Goal: Navigation & Orientation: Find specific page/section

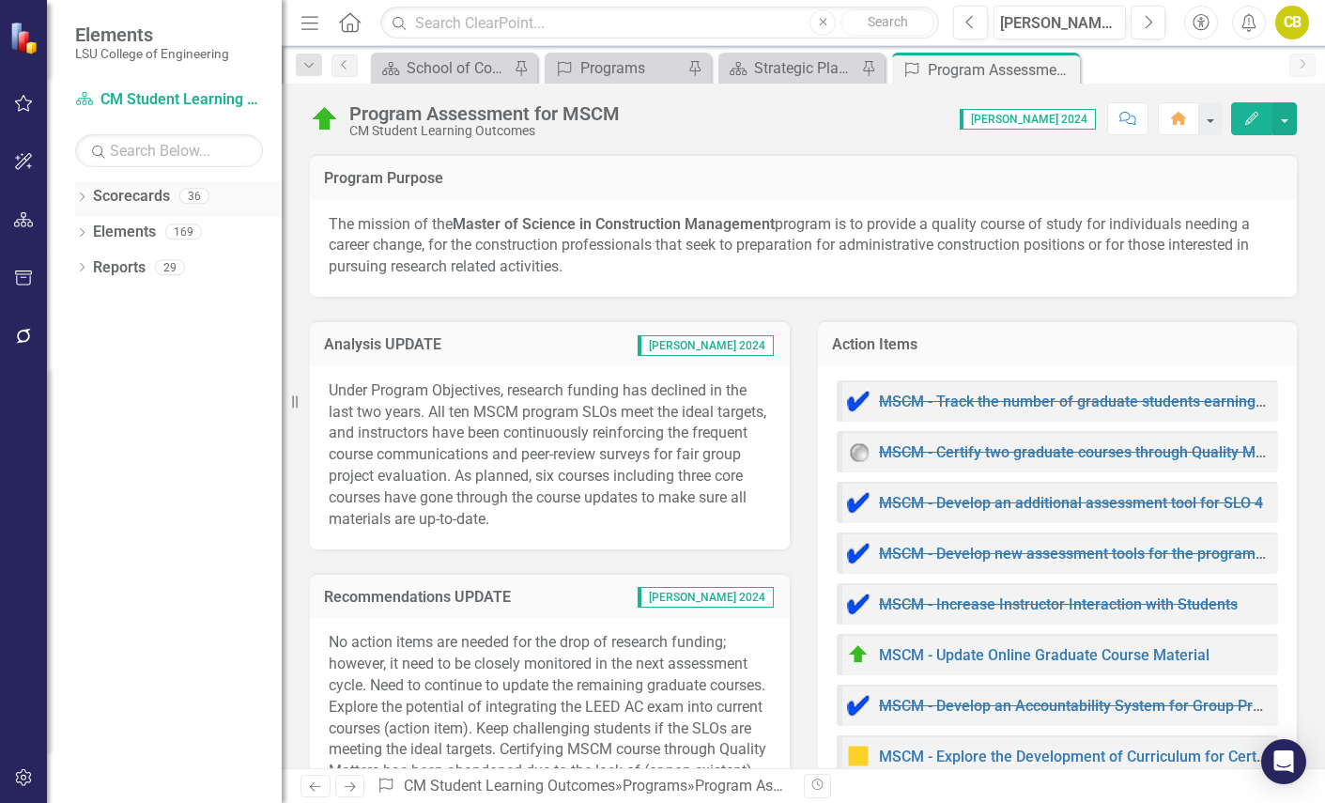
click at [84, 196] on icon "Dropdown" at bounding box center [81, 198] width 13 height 10
click at [150, 229] on link "College of Engineering 2025" at bounding box center [192, 233] width 178 height 22
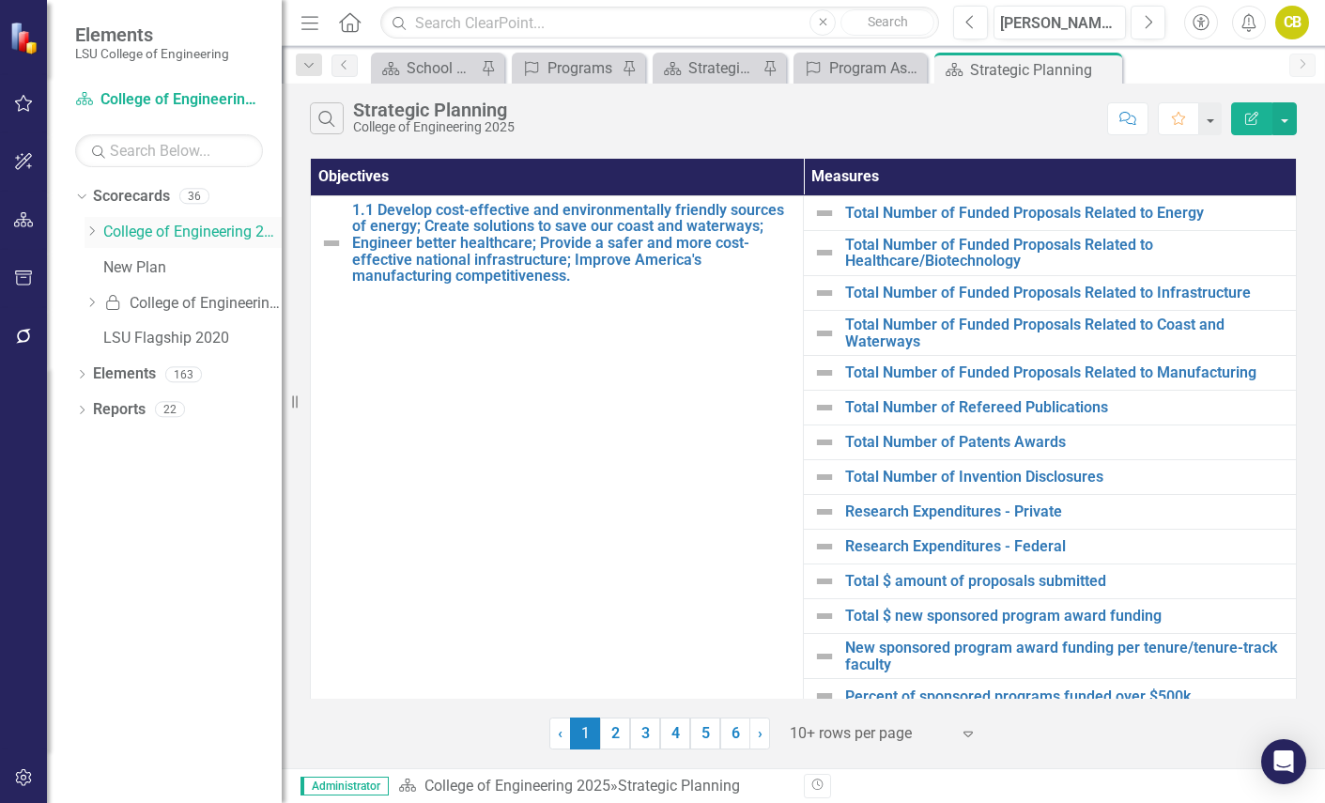
click at [96, 231] on icon "Dropdown" at bounding box center [92, 230] width 14 height 11
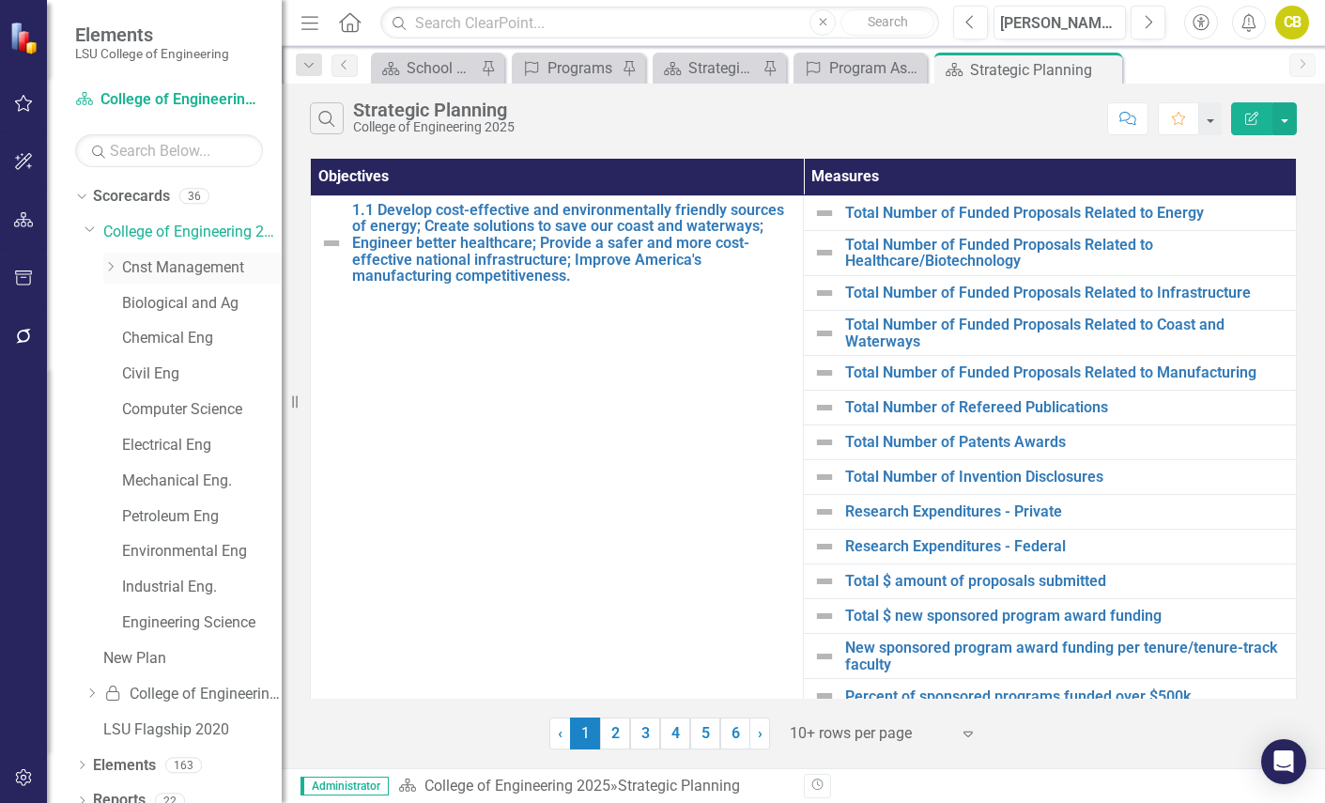
click at [175, 269] on link "Cnst Management" at bounding box center [202, 268] width 160 height 22
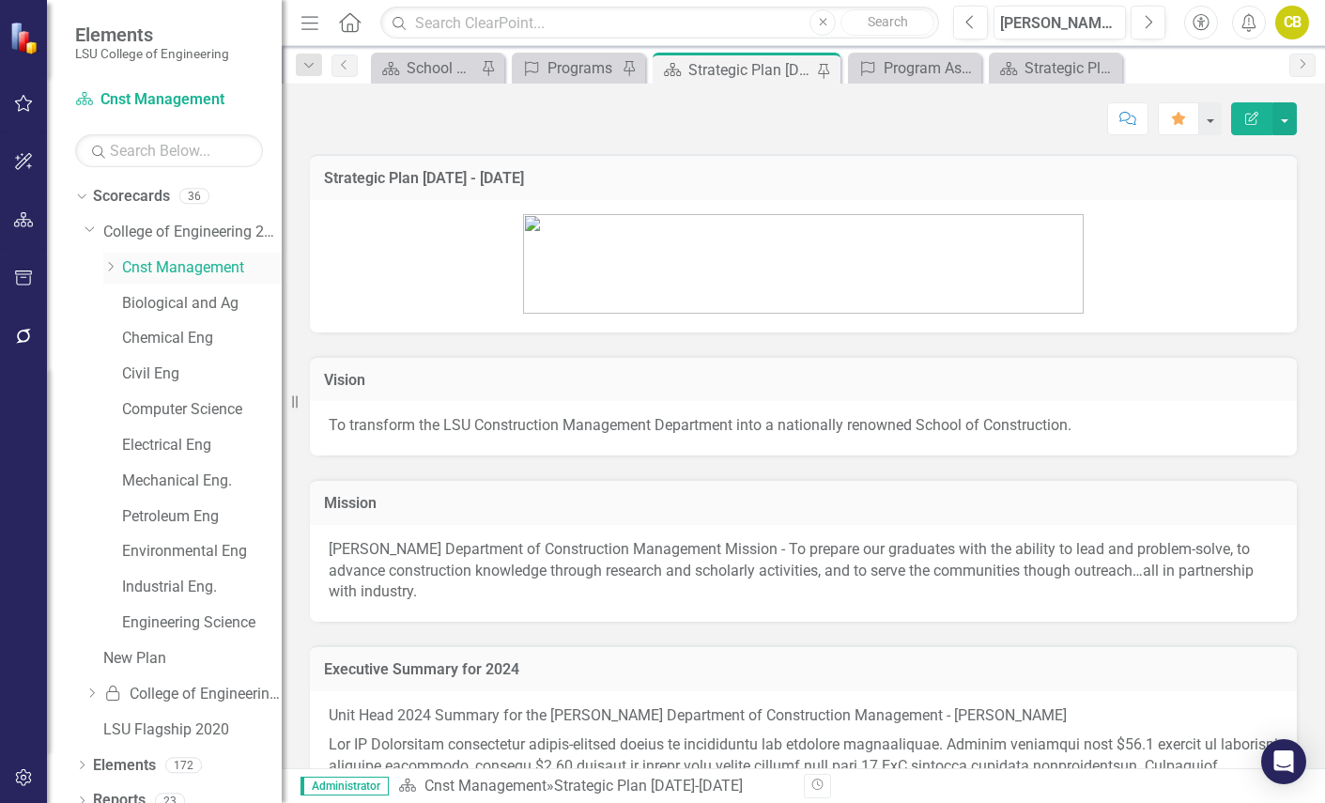
click at [113, 266] on icon at bounding box center [111, 266] width 5 height 9
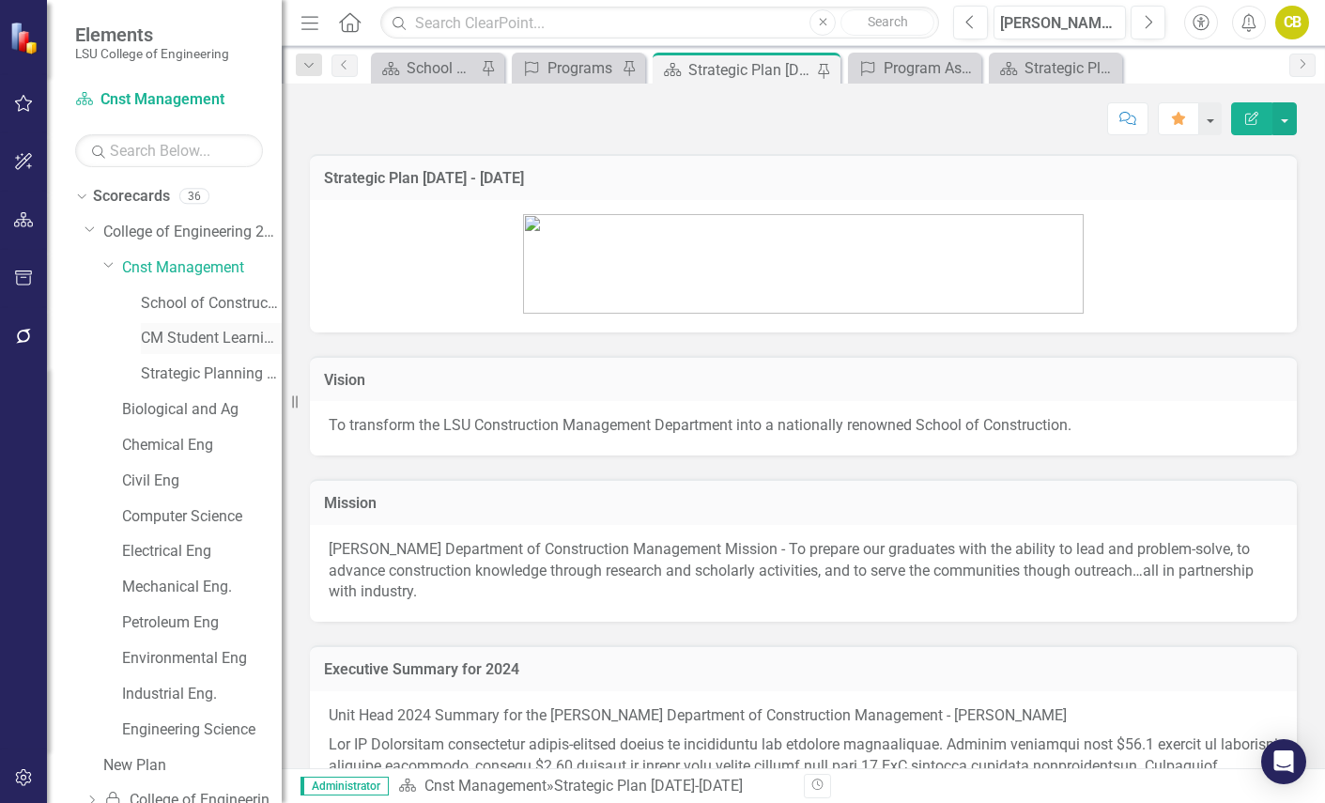
click at [197, 342] on link "CM Student Learning Outcomes" at bounding box center [211, 339] width 141 height 22
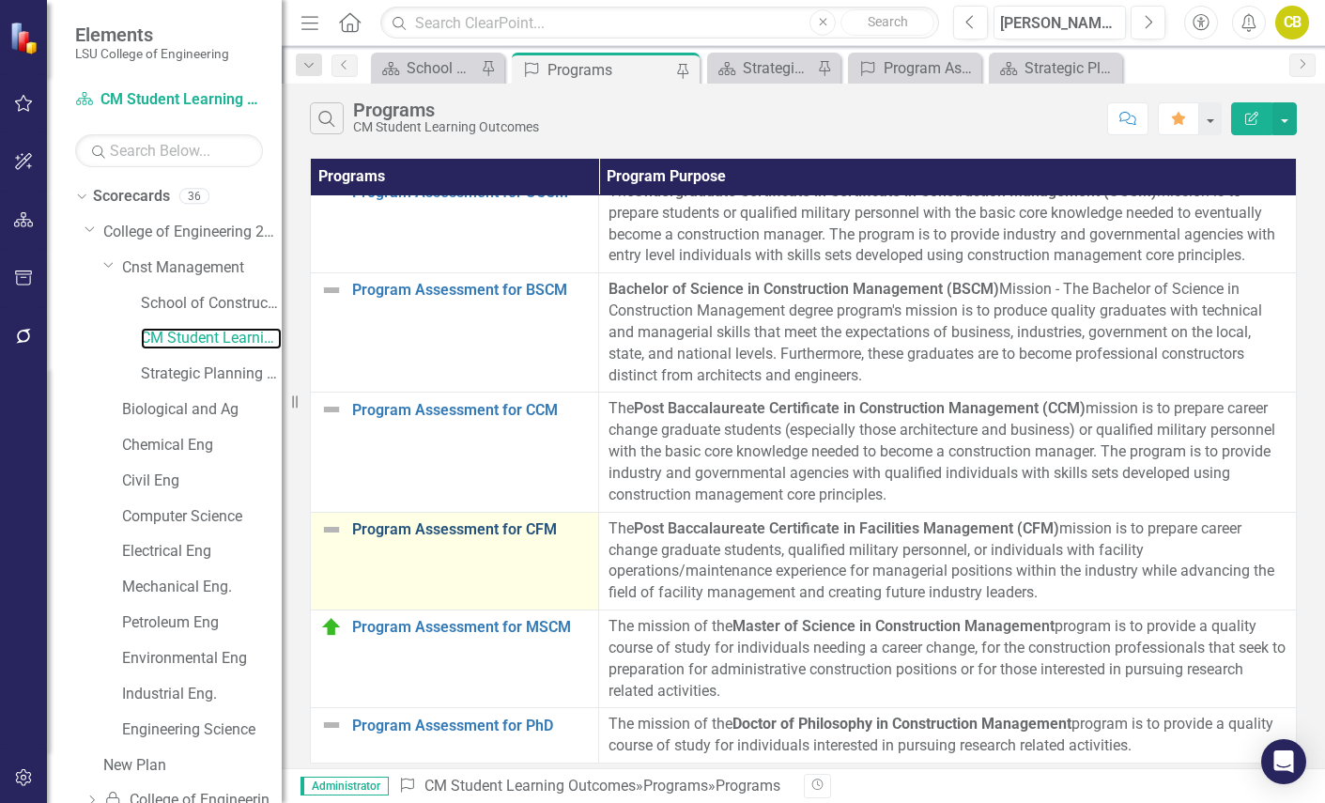
scroll to position [35, 0]
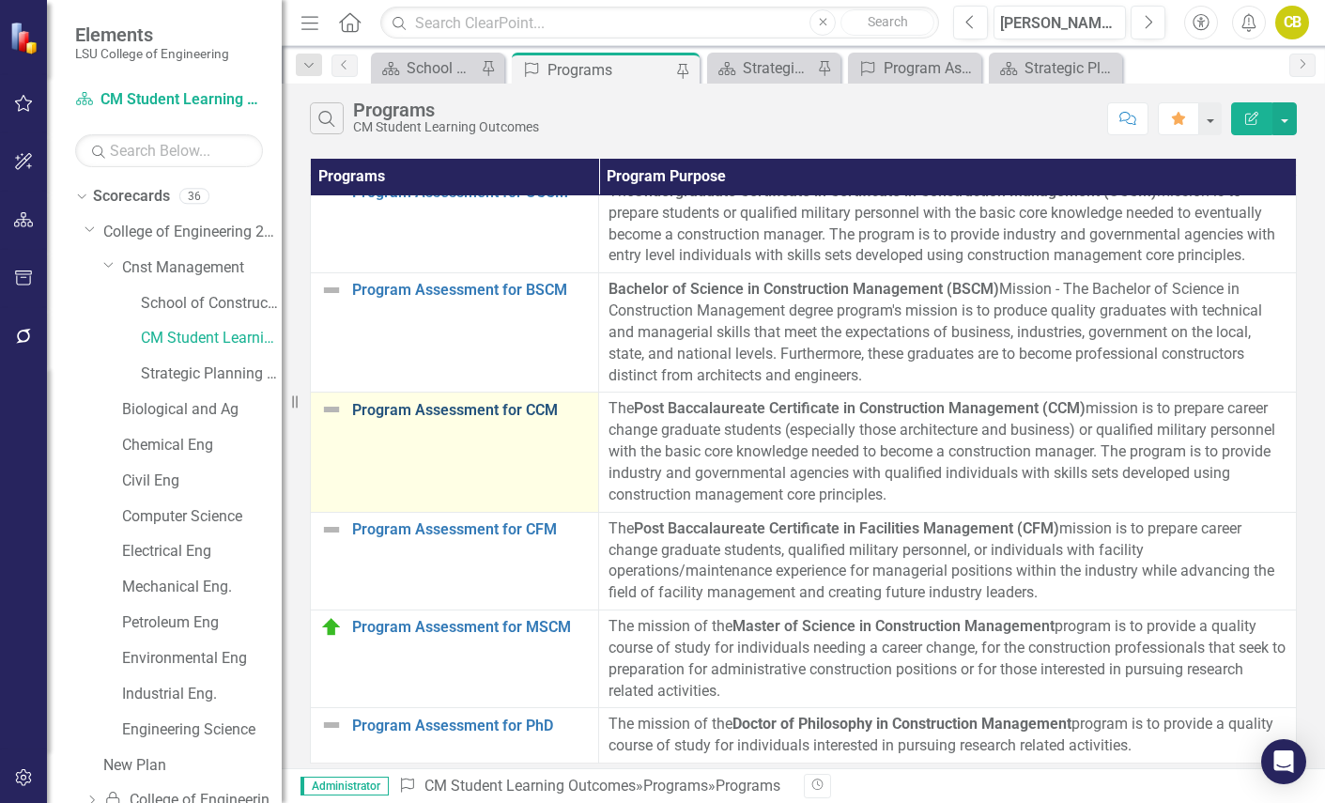
click at [458, 402] on link "Program Assessment for CCM" at bounding box center [470, 410] width 237 height 17
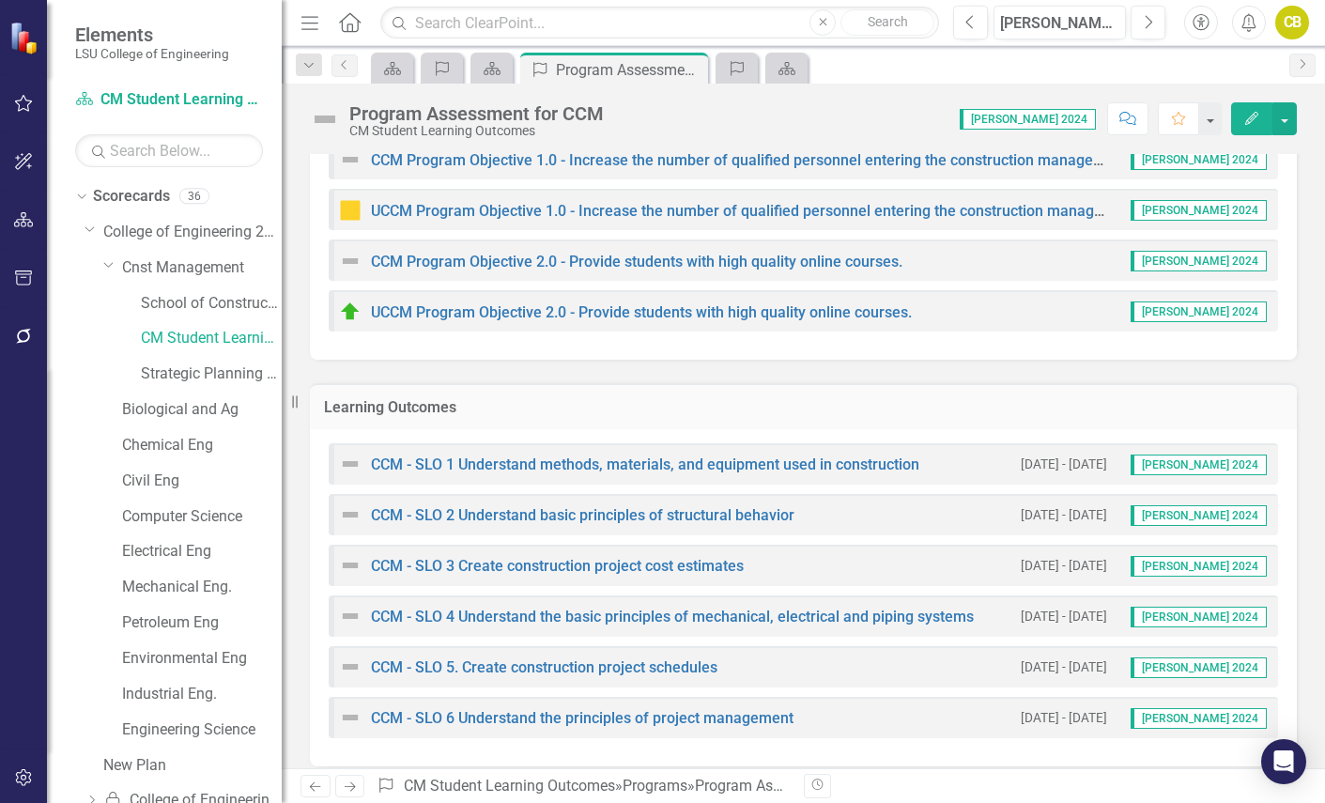
scroll to position [636, 0]
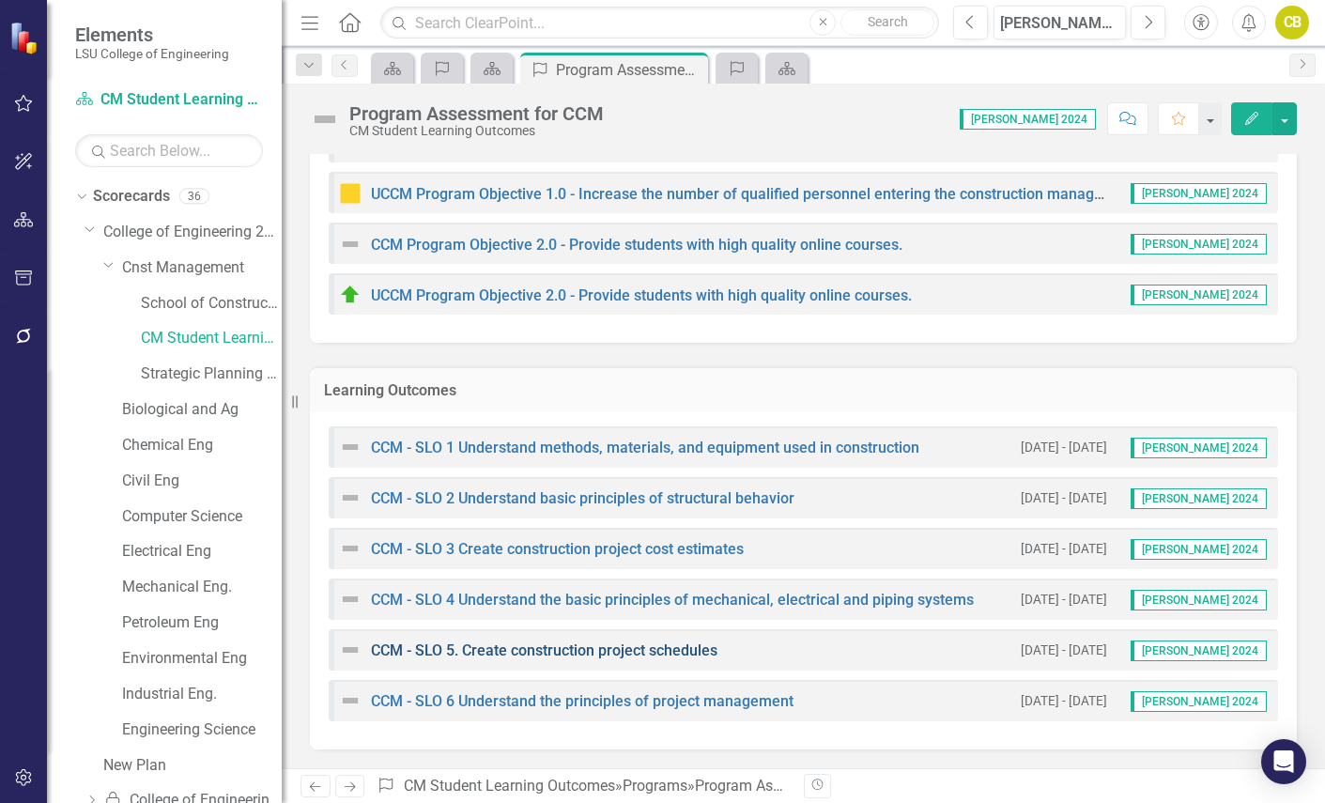
click at [554, 650] on link "CCM - SLO 5. Create construction project schedules" at bounding box center [544, 651] width 347 height 18
